Goal: Task Accomplishment & Management: Manage account settings

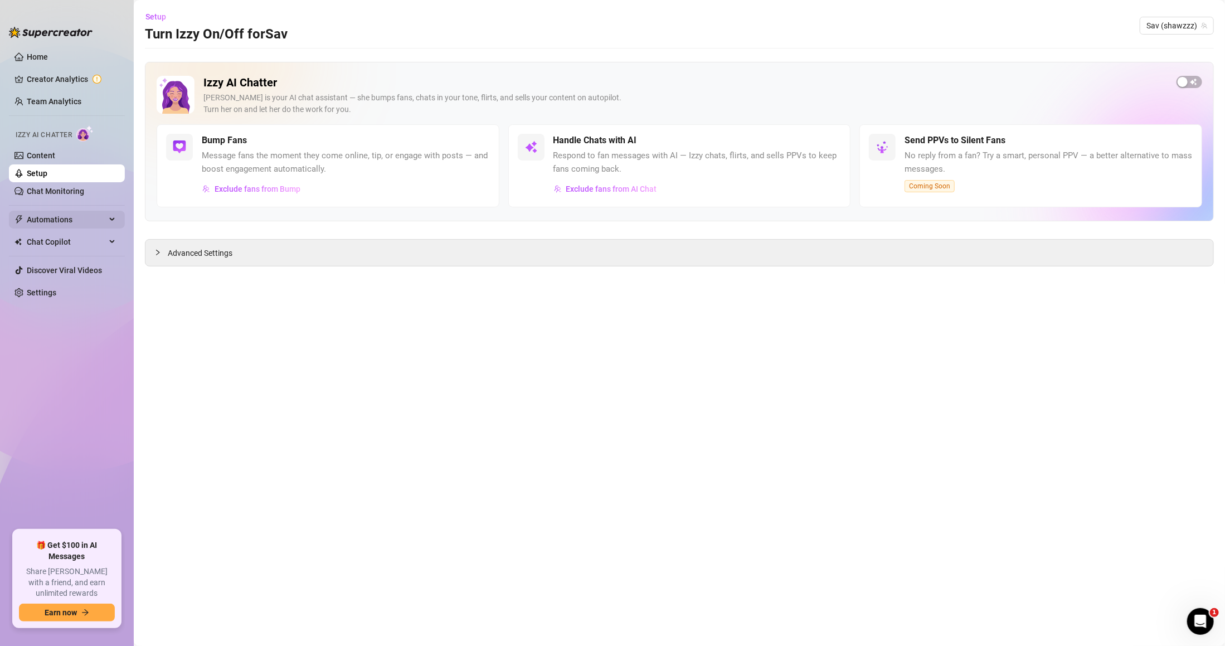
click at [89, 225] on span "Automations" at bounding box center [66, 220] width 79 height 18
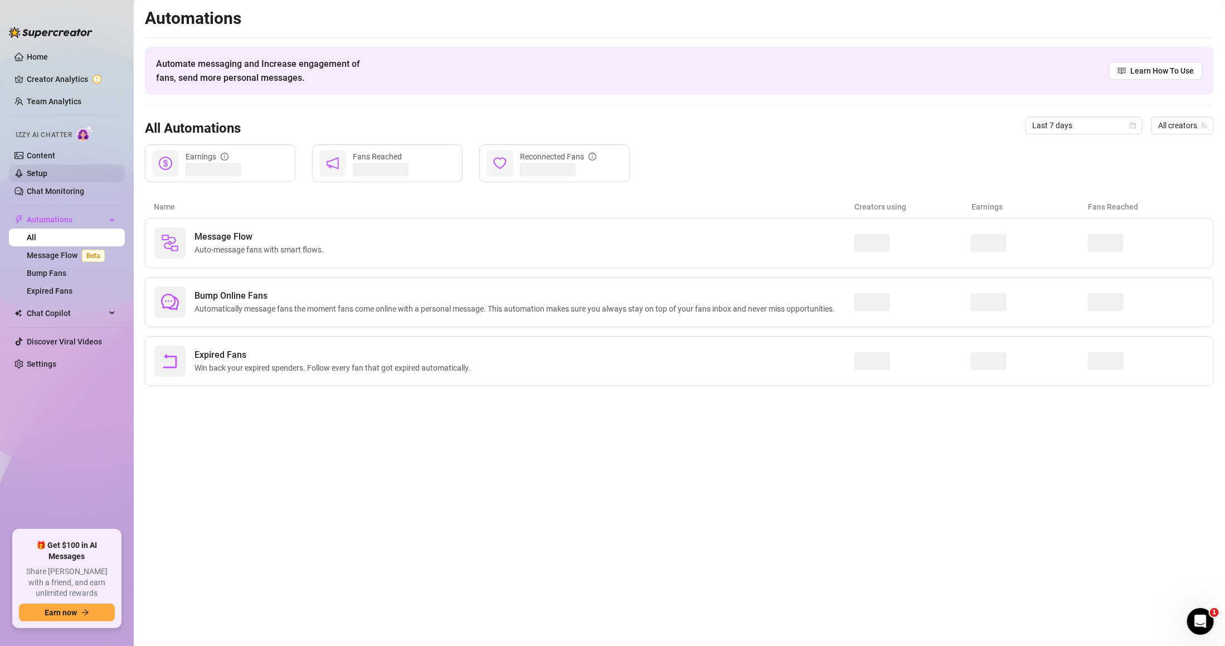
click at [47, 169] on link "Setup" at bounding box center [37, 173] width 21 height 9
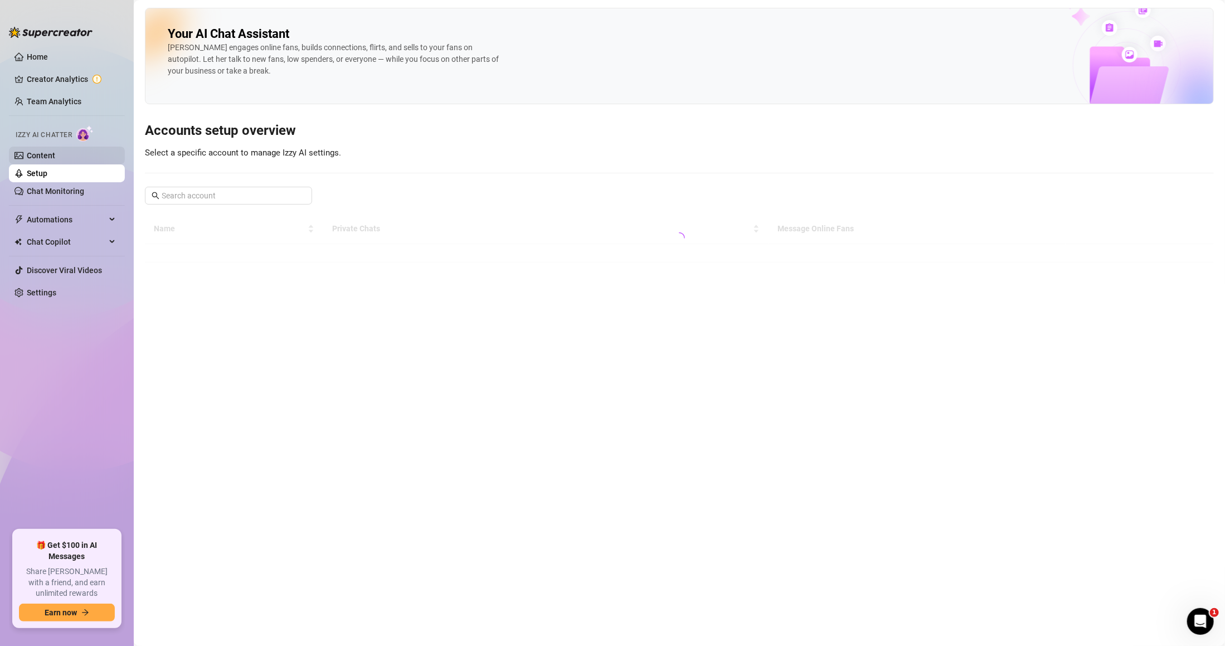
click at [55, 155] on link "Content" at bounding box center [41, 155] width 28 height 9
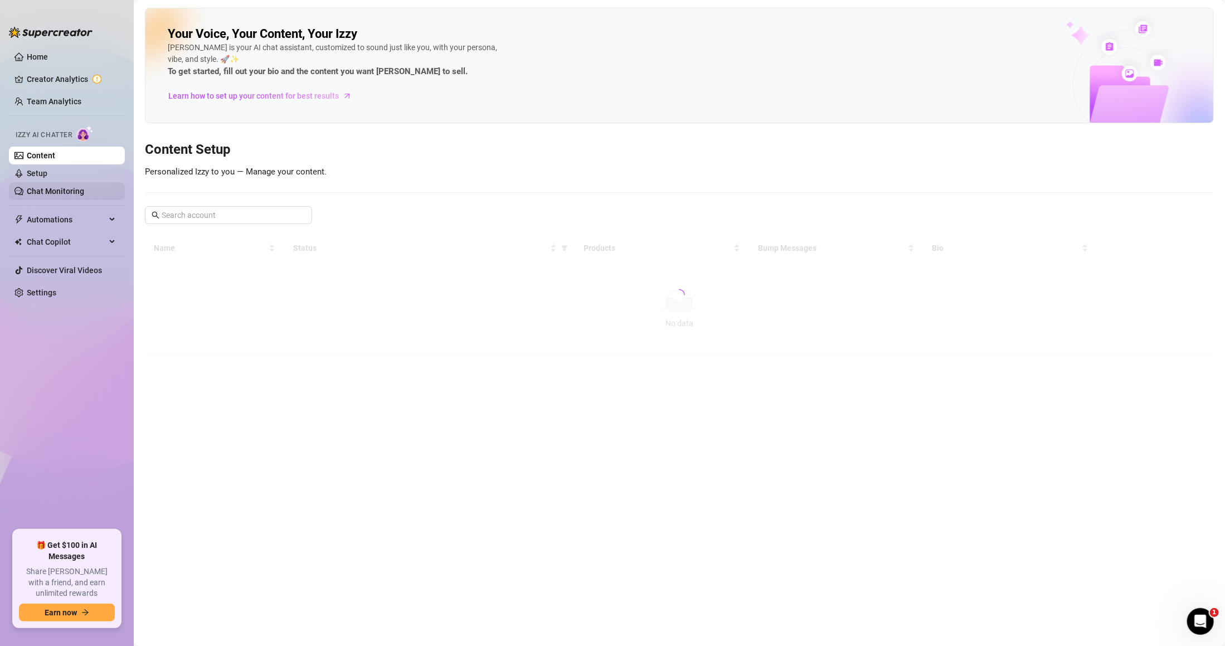
click at [81, 191] on link "Chat Monitoring" at bounding box center [55, 191] width 57 height 9
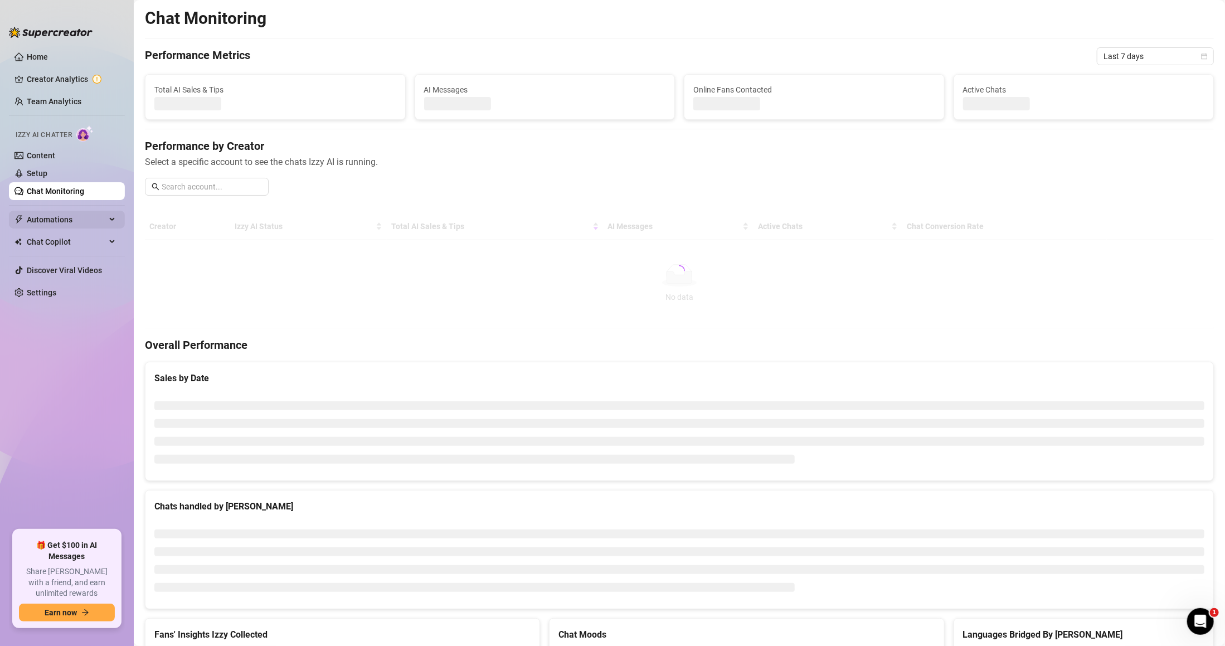
click at [88, 226] on span "Automations" at bounding box center [66, 220] width 79 height 18
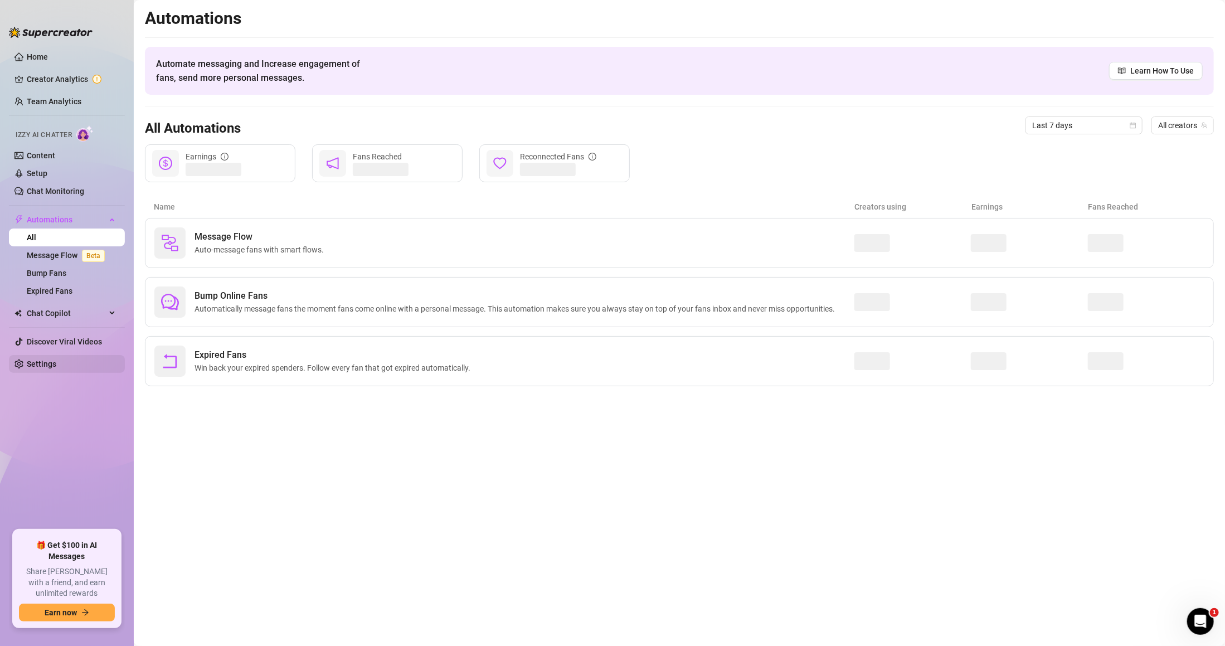
click at [56, 359] on link "Settings" at bounding box center [42, 363] width 30 height 9
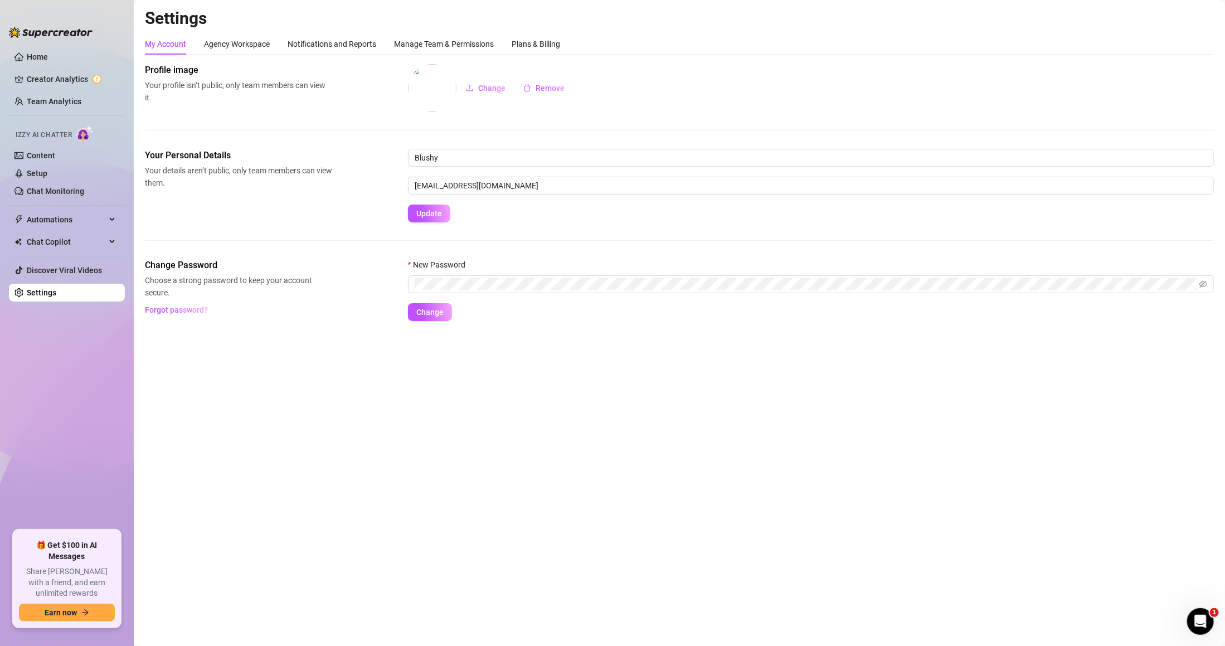
click at [436, 60] on div "My Account Agency Workspace Notifications and Reports Manage Team & Permissions…" at bounding box center [679, 177] width 1069 height 288
click at [432, 42] on div "Manage Team & Permissions" at bounding box center [444, 44] width 100 height 12
click at [426, 50] on div "Manage Team & Permissions" at bounding box center [444, 43] width 100 height 21
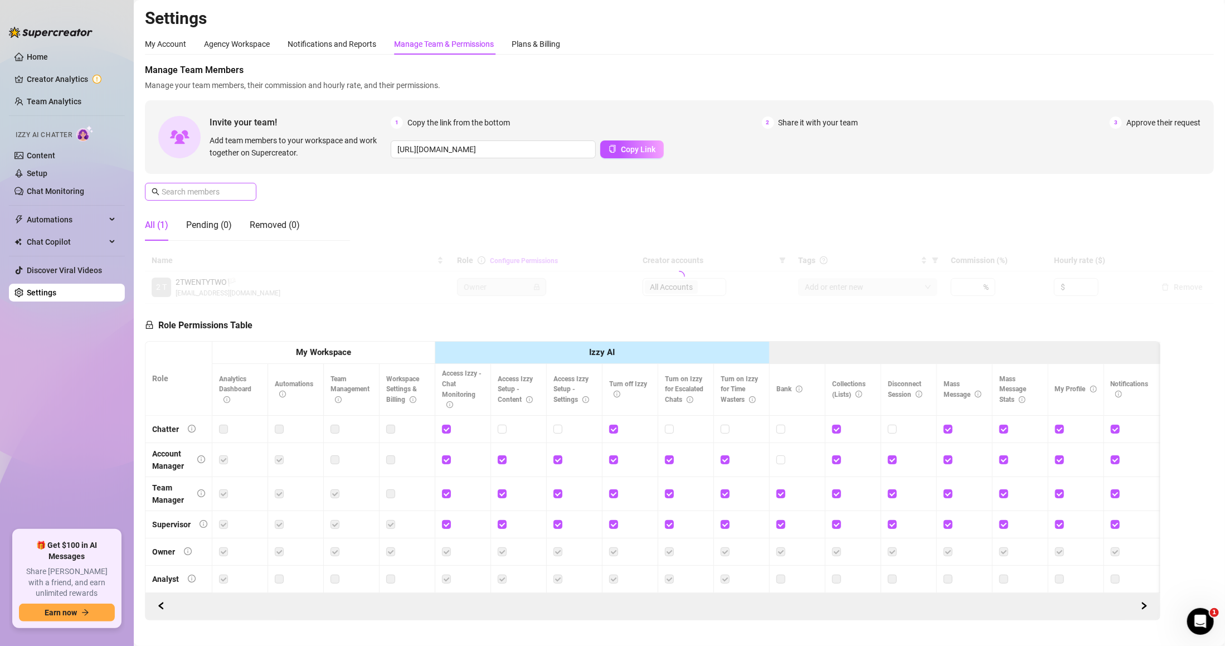
click at [236, 199] on span at bounding box center [200, 192] width 111 height 18
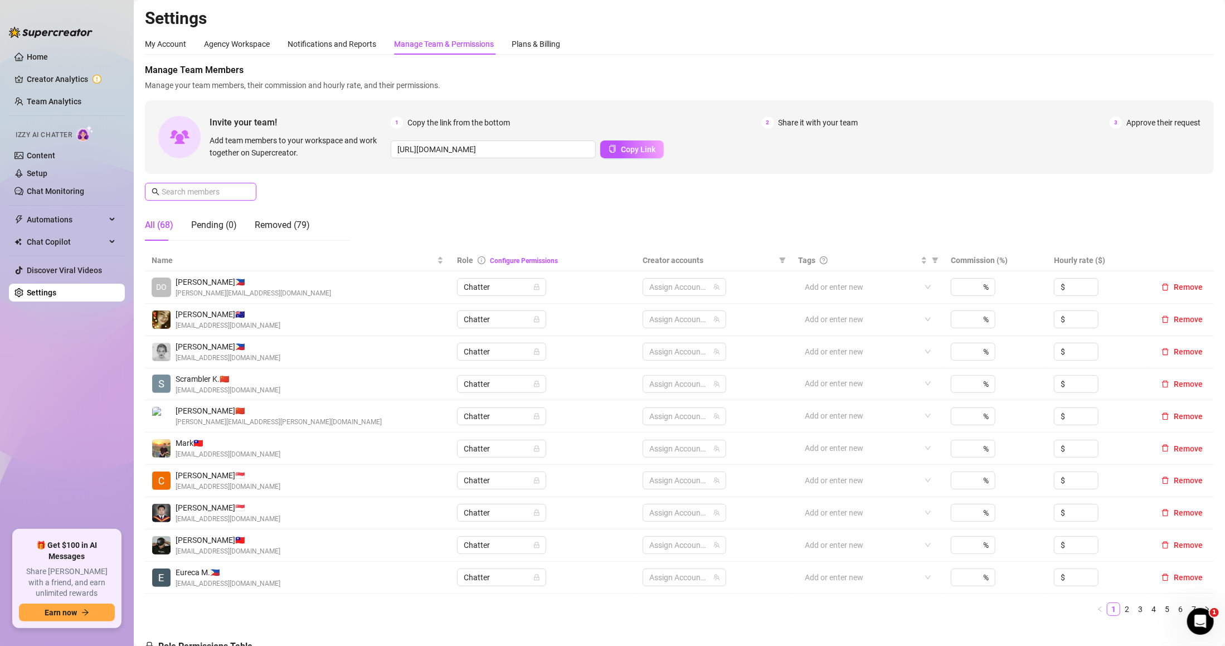
click at [235, 193] on input "text" at bounding box center [201, 192] width 79 height 12
click at [77, 216] on span "Automations" at bounding box center [66, 220] width 79 height 18
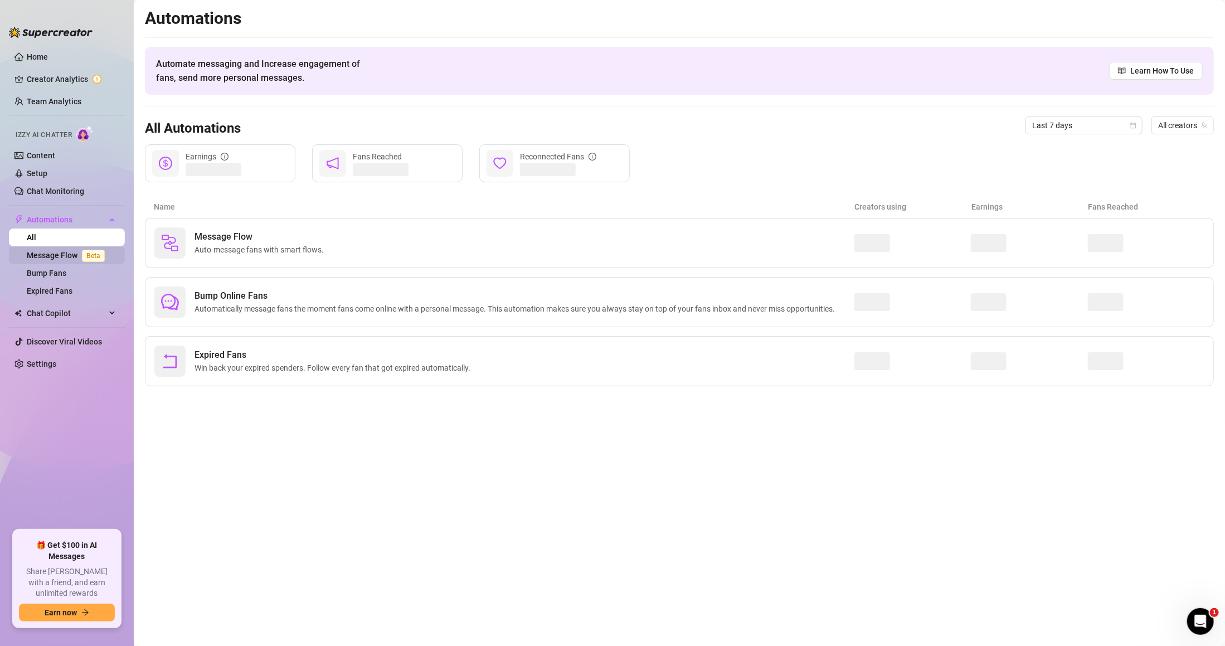
click at [79, 257] on link "Message Flow Beta" at bounding box center [68, 255] width 82 height 9
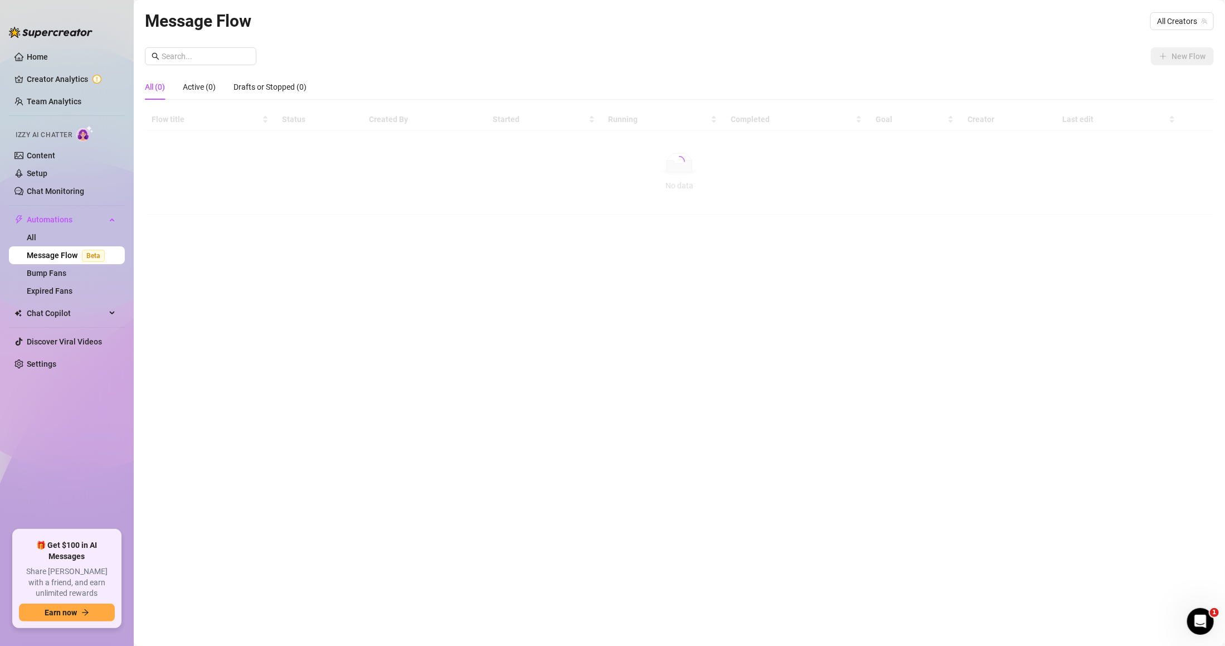
click at [55, 258] on link "Message Flow Beta" at bounding box center [68, 255] width 82 height 9
click at [64, 275] on link "Bump Fans" at bounding box center [47, 273] width 40 height 9
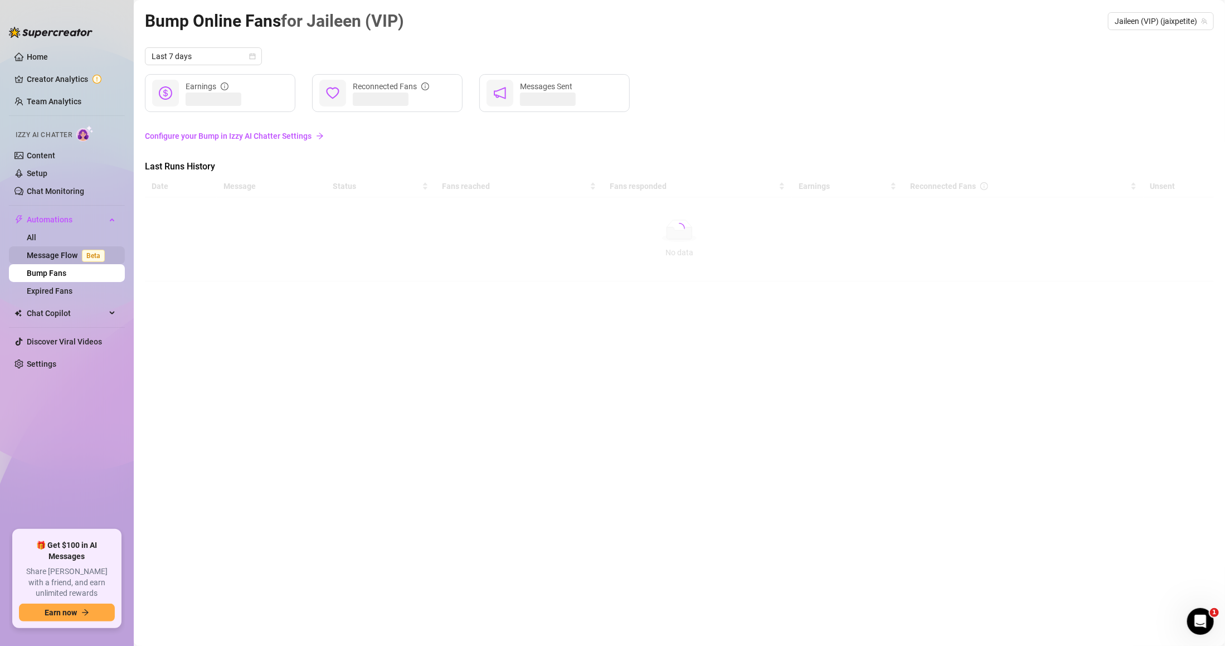
click at [64, 258] on link "Message Flow Beta" at bounding box center [68, 255] width 82 height 9
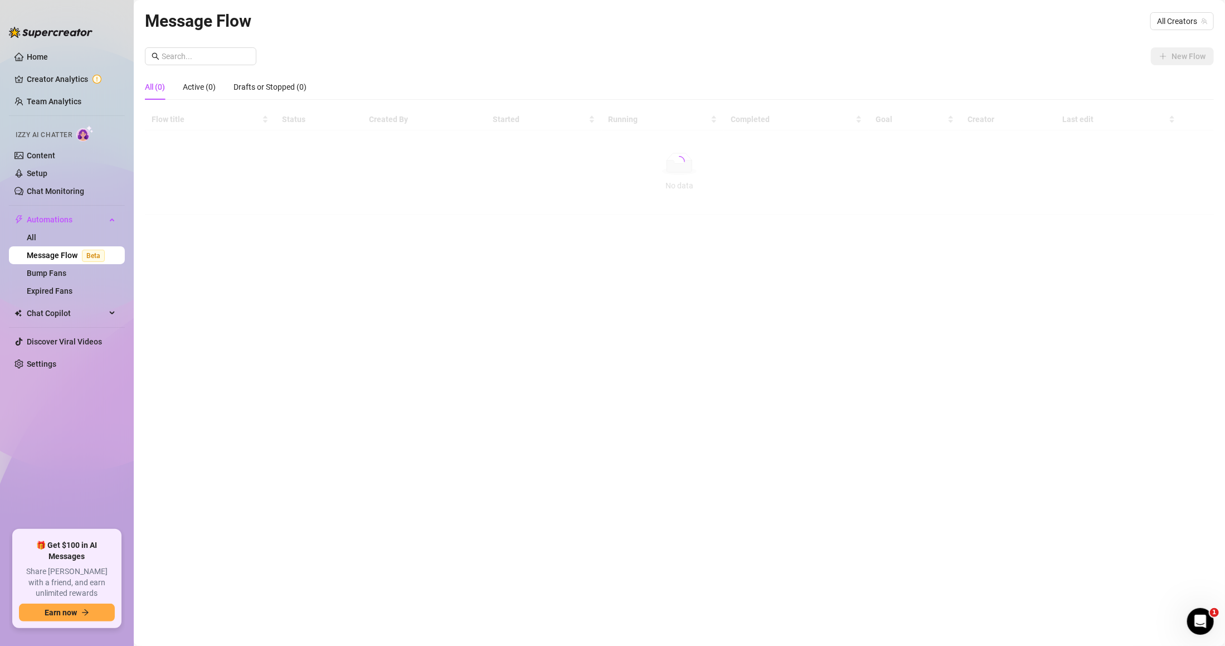
click at [64, 258] on link "Message Flow Beta" at bounding box center [68, 255] width 82 height 9
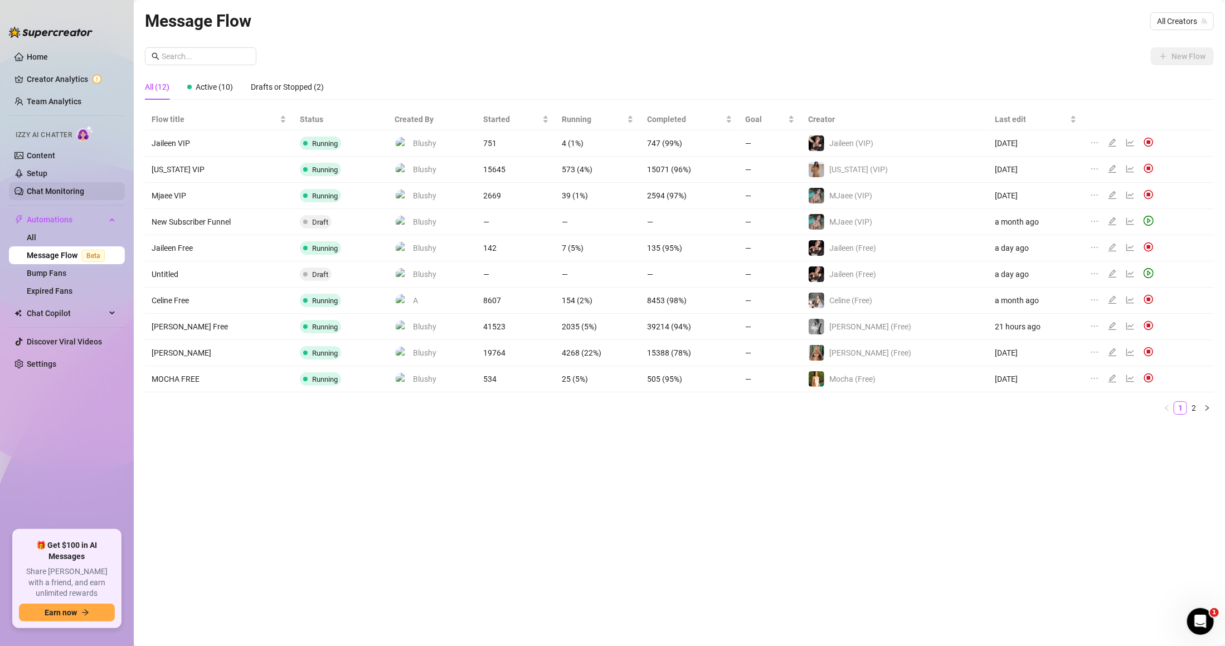
click at [52, 193] on link "Chat Monitoring" at bounding box center [55, 191] width 57 height 9
click at [47, 171] on link "Setup" at bounding box center [37, 173] width 21 height 9
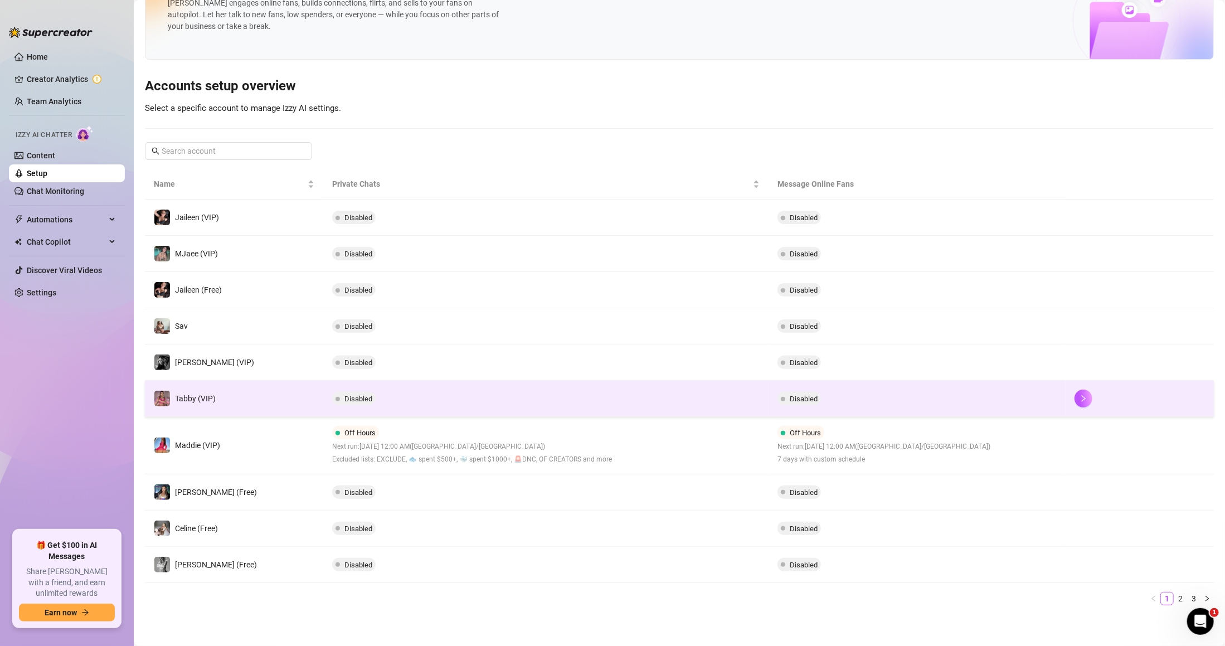
scroll to position [47, 0]
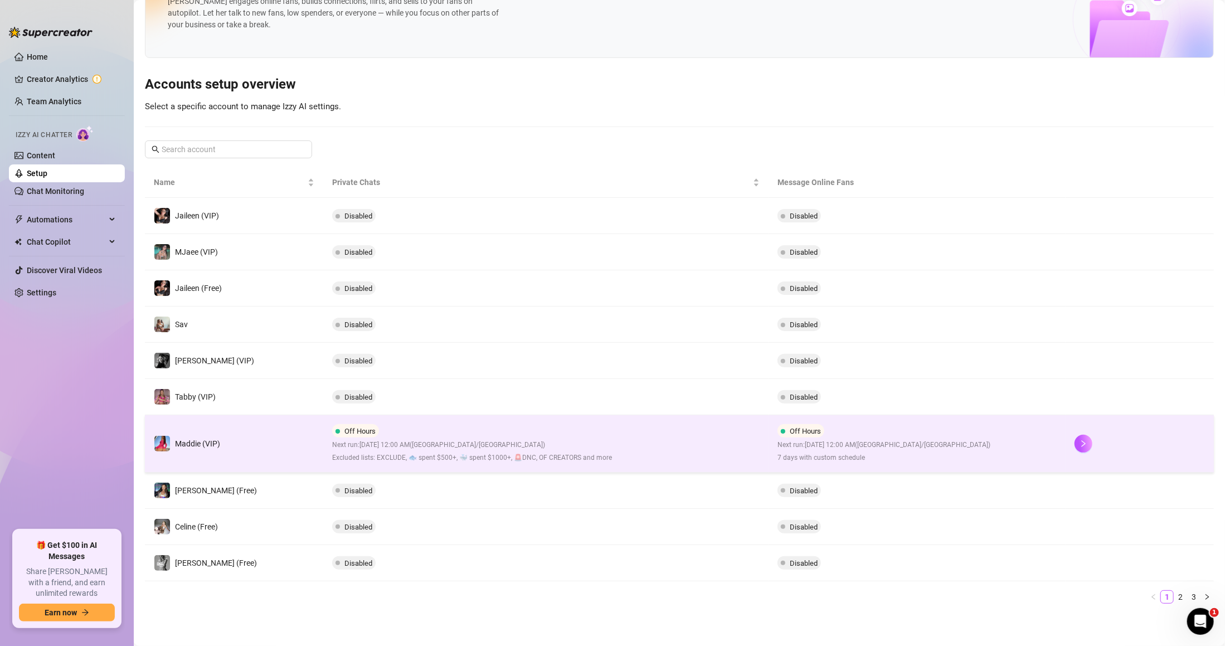
click at [496, 440] on span "Next run: [DATE] 12:00 AM ( [GEOGRAPHIC_DATA]/[GEOGRAPHIC_DATA] )" at bounding box center [472, 445] width 280 height 11
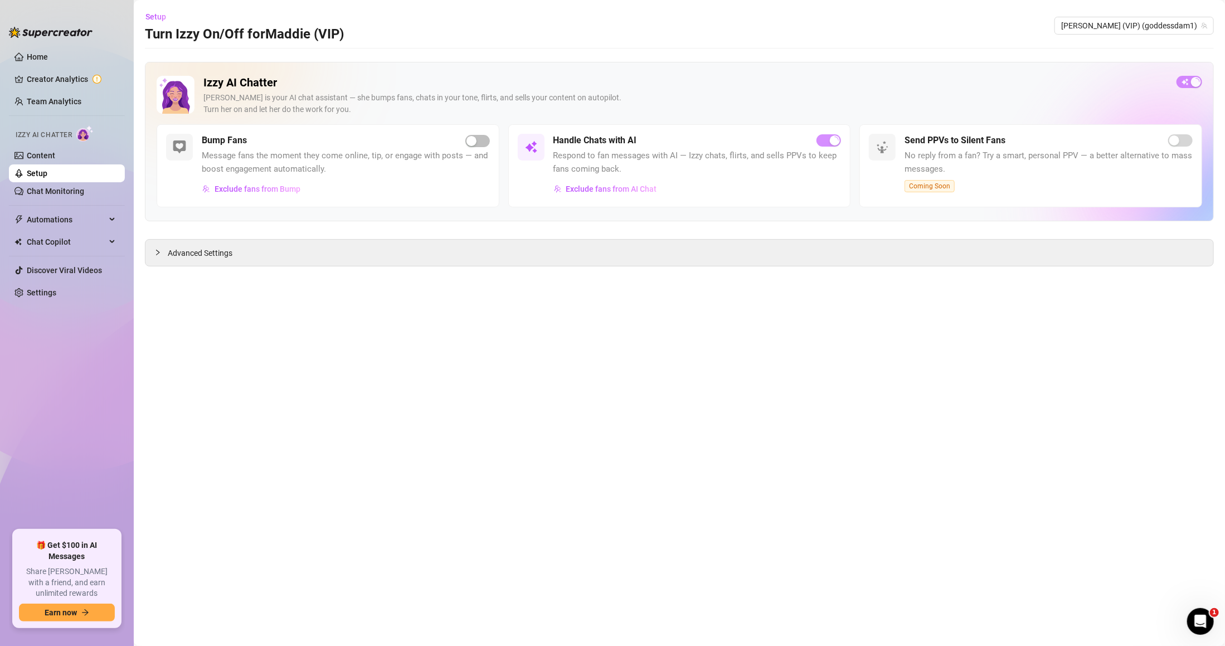
click at [1189, 90] on div "Izzy AI Chatter [PERSON_NAME] is your AI chat assistant — she bumps fans, chats…" at bounding box center [679, 100] width 1045 height 48
click at [1182, 94] on div "Izzy AI Chatter [PERSON_NAME] is your AI chat assistant — she bumps fans, chats…" at bounding box center [679, 100] width 1045 height 48
click at [1184, 95] on div "Izzy AI Chatter [PERSON_NAME] is your AI chat assistant — she bumps fans, chats…" at bounding box center [679, 100] width 1045 height 48
click at [1184, 93] on div "Izzy AI Chatter [PERSON_NAME] is your AI chat assistant — she bumps fans, chats…" at bounding box center [679, 100] width 1045 height 48
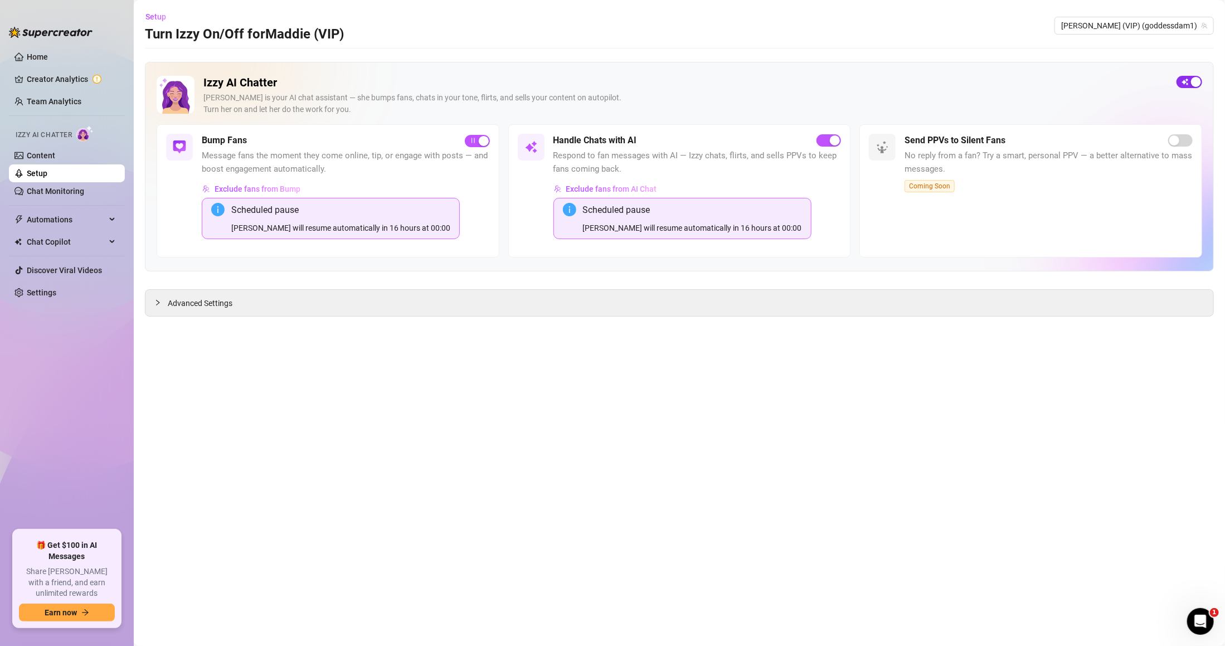
click at [1190, 84] on button "button" at bounding box center [1189, 82] width 26 height 12
click at [47, 178] on link "Setup" at bounding box center [37, 173] width 21 height 9
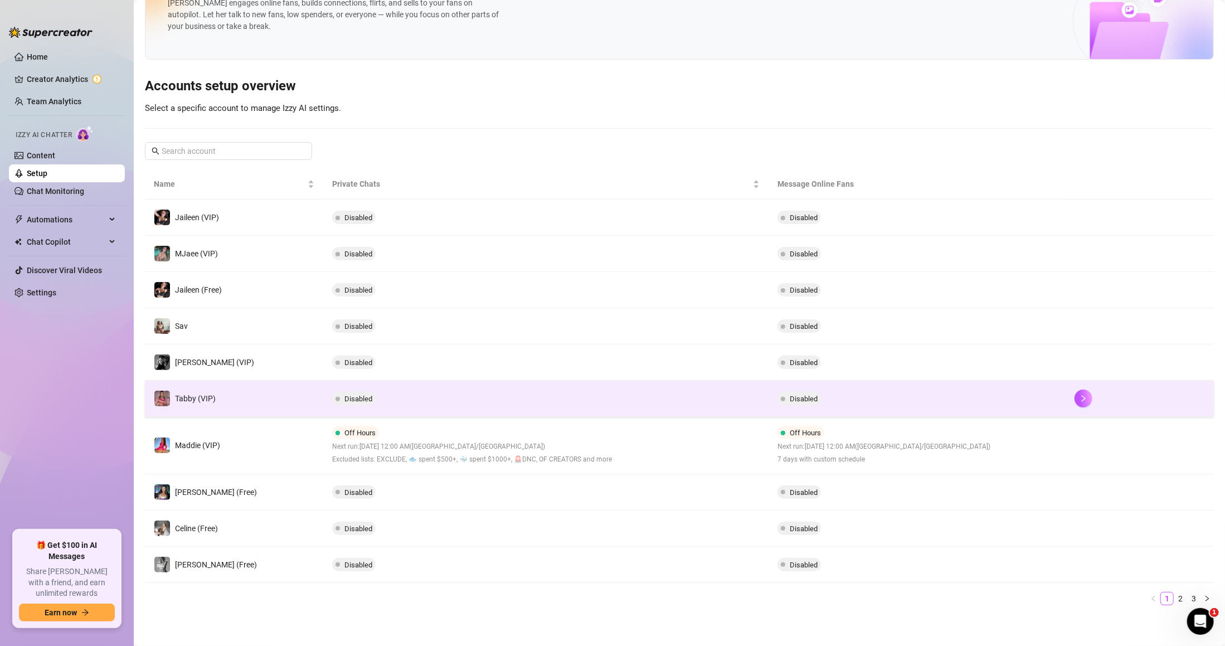
scroll to position [47, 0]
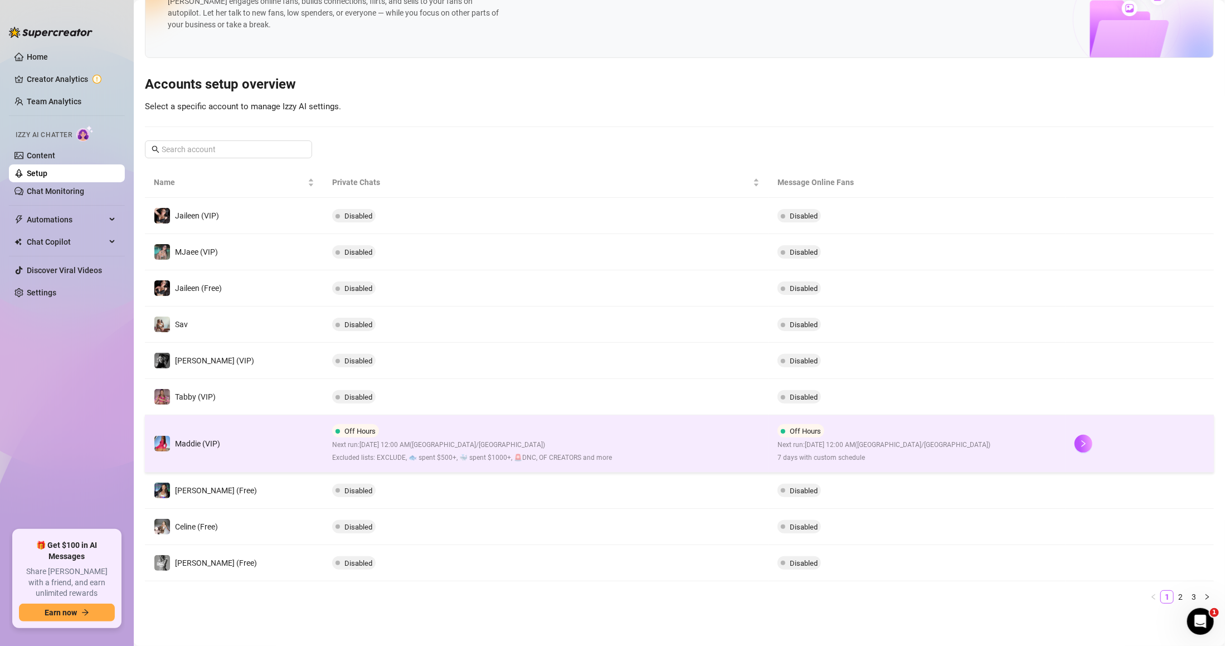
click at [654, 426] on td "Off Hours Next run: [DATE] 12:00 AM ( [GEOGRAPHIC_DATA]/[GEOGRAPHIC_DATA] ) Exc…" at bounding box center [545, 443] width 445 height 57
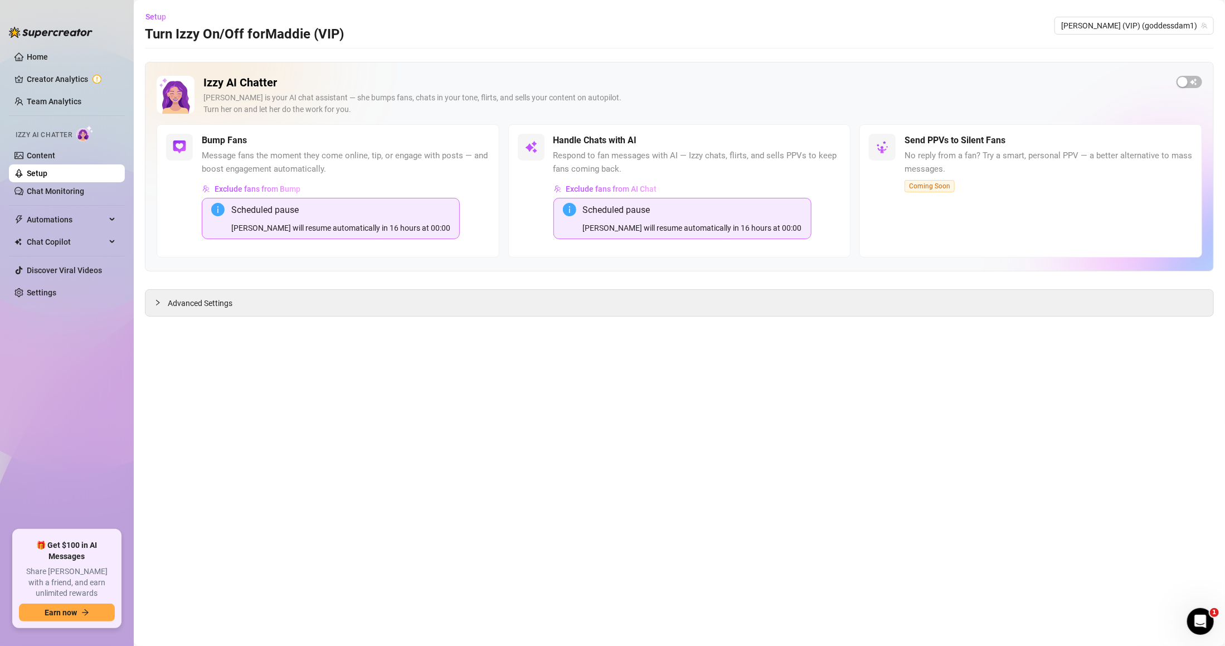
click at [47, 174] on link "Setup" at bounding box center [37, 173] width 21 height 9
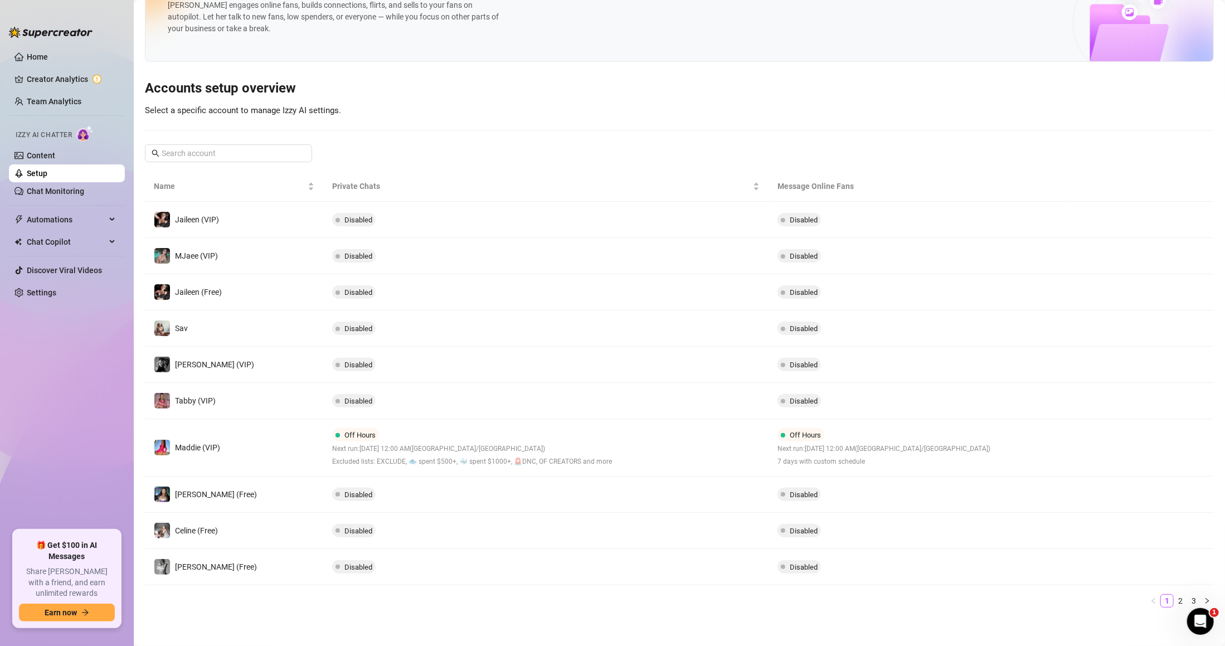
scroll to position [47, 0]
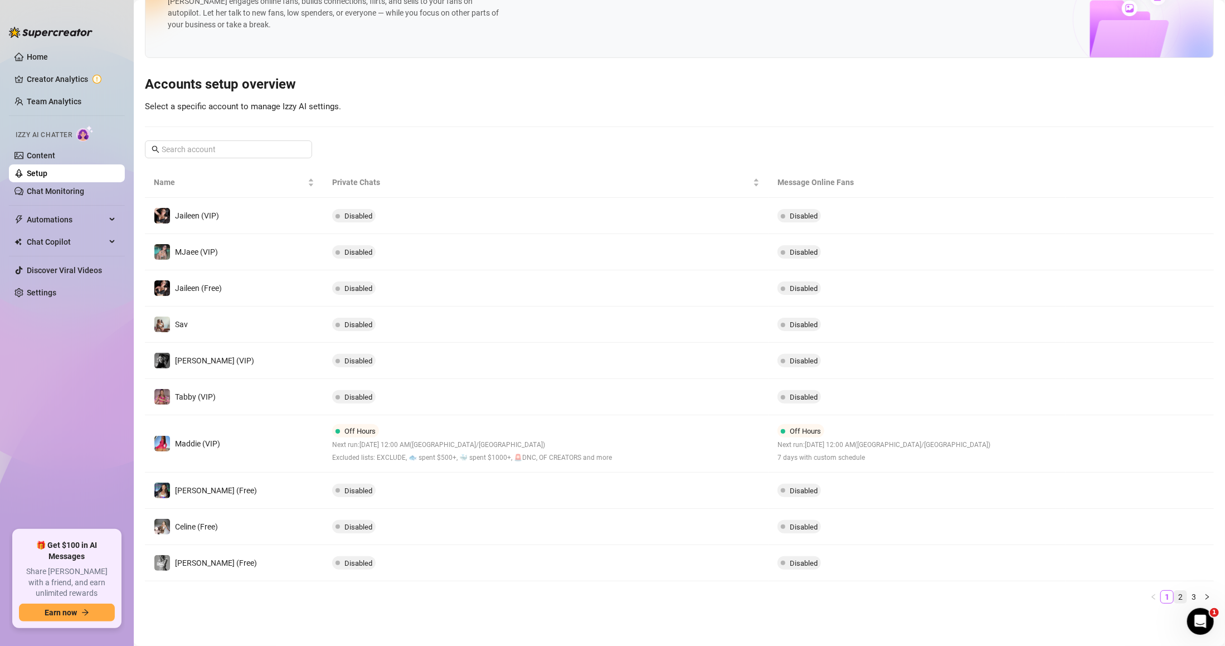
click at [1174, 601] on link "2" at bounding box center [1180, 597] width 12 height 12
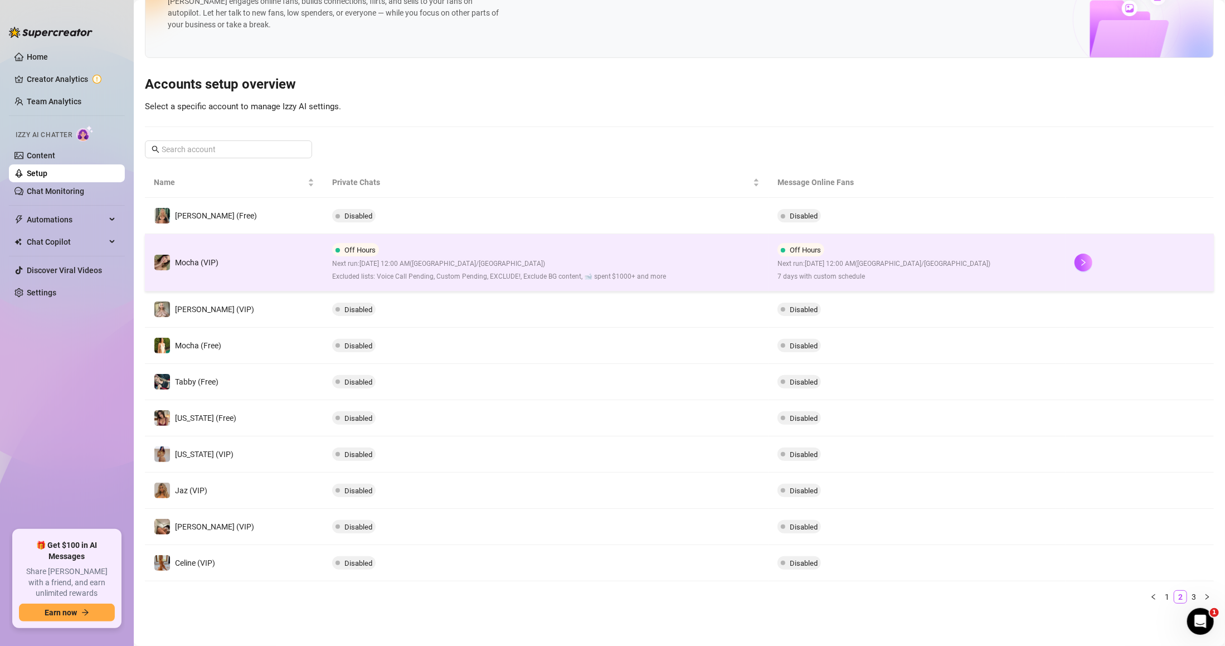
click at [476, 285] on td "Off Hours Next run: [DATE] 12:00 AM ( [GEOGRAPHIC_DATA]/[GEOGRAPHIC_DATA] ) Exc…" at bounding box center [545, 262] width 445 height 57
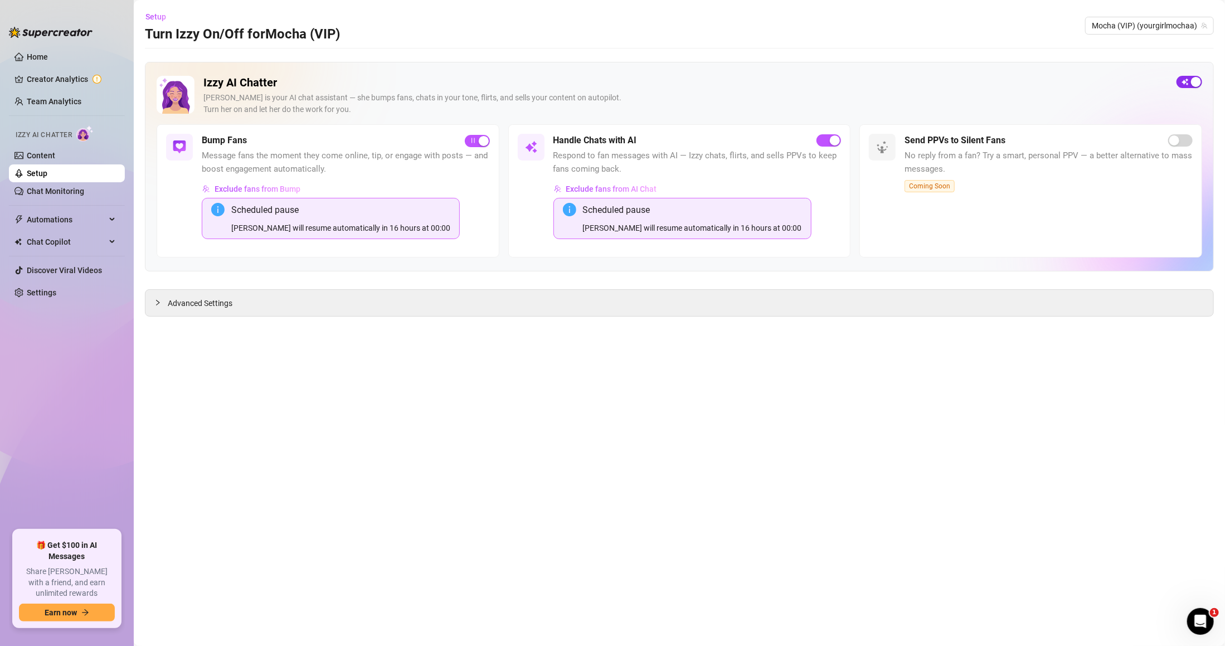
click at [1189, 82] on button "button" at bounding box center [1189, 82] width 26 height 12
click at [1161, 89] on h2 "Izzy AI Chatter" at bounding box center [685, 83] width 964 height 14
click at [1153, 71] on div "Izzy AI Chatter [PERSON_NAME] is your AI chat assistant — she bumps fans, chats…" at bounding box center [679, 167] width 1069 height 210
click at [1138, 91] on div "Izzy AI Chatter [PERSON_NAME] is your AI chat assistant — she bumps fans, chats…" at bounding box center [685, 100] width 964 height 48
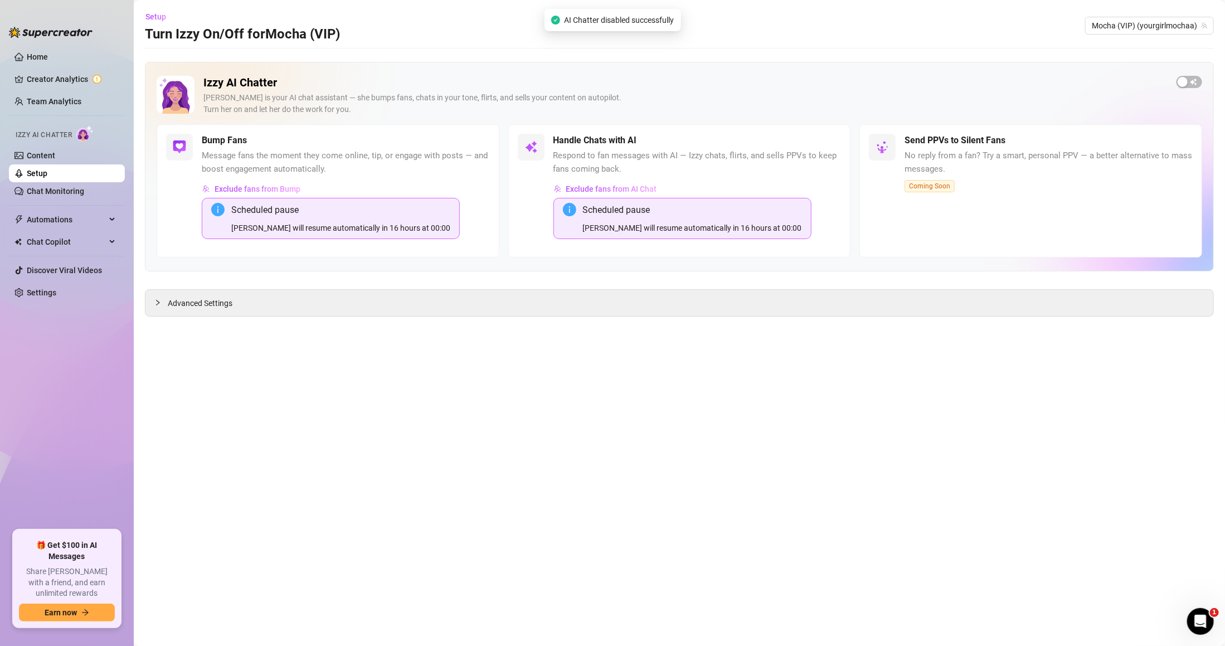
click at [1133, 106] on div "[PERSON_NAME] is your AI chat assistant — she bumps fans, chats in your tone, f…" at bounding box center [685, 103] width 964 height 23
click at [49, 282] on ul "Home Creator Analytics Team Analytics Izzy AI Chatter Content Setup Chat Monito…" at bounding box center [67, 284] width 116 height 482
click at [55, 288] on link "Settings" at bounding box center [42, 292] width 30 height 9
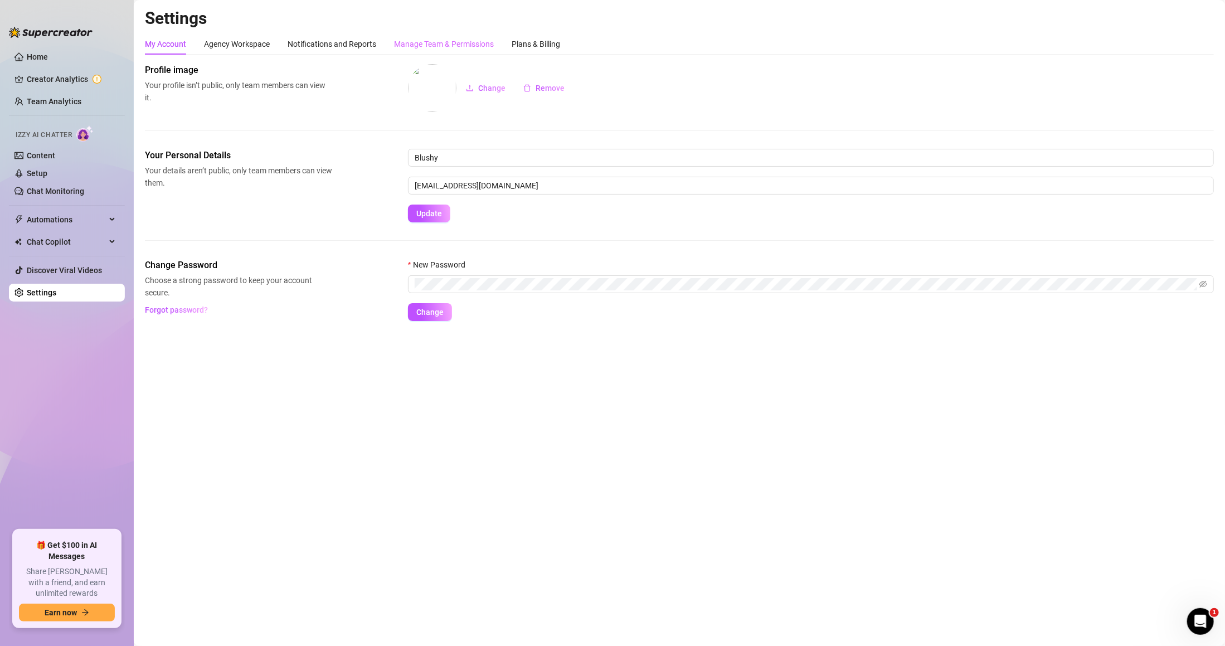
drag, startPoint x: 459, startPoint y: 36, endPoint x: 474, endPoint y: 48, distance: 19.4
click at [459, 35] on div "Manage Team & Permissions" at bounding box center [444, 43] width 100 height 21
click at [474, 48] on div "Manage Team & Permissions" at bounding box center [444, 44] width 100 height 12
